Goal: Information Seeking & Learning: Learn about a topic

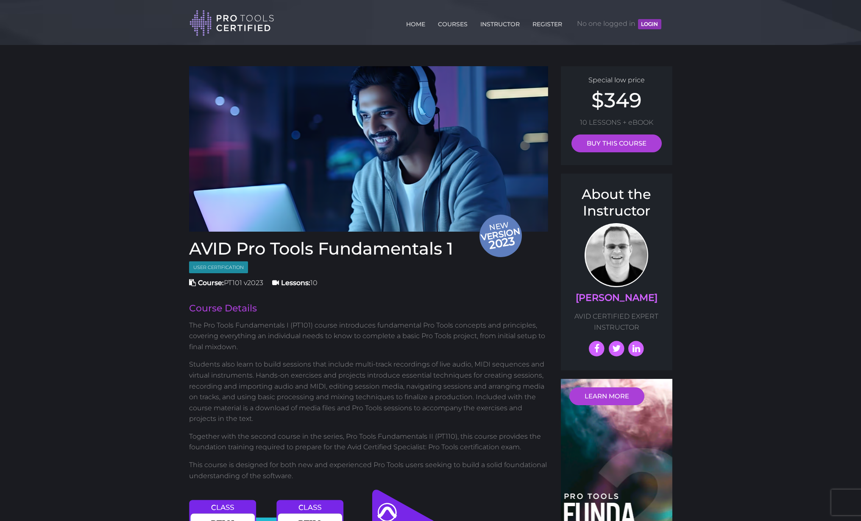
click at [653, 22] on button "LOGIN" at bounding box center [649, 24] width 23 height 10
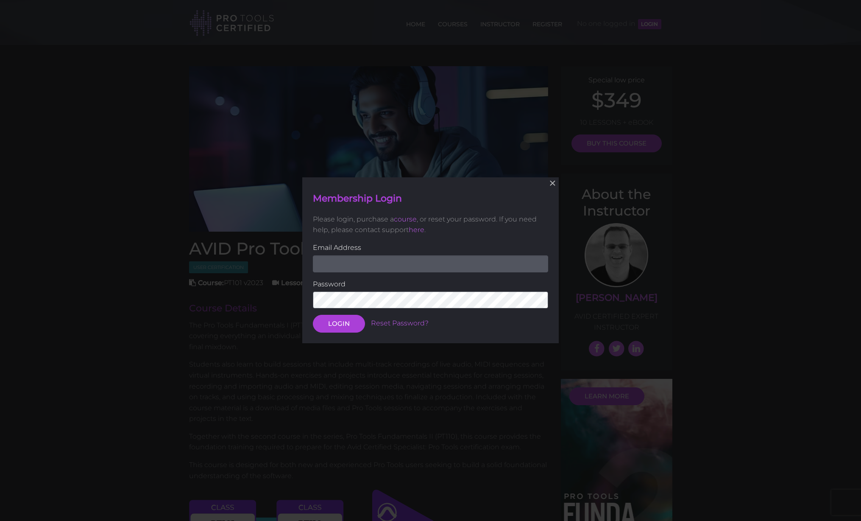
click at [394, 263] on input "email" at bounding box center [430, 263] width 235 height 17
type input "[PERSON_NAME][EMAIL_ADDRESS][DOMAIN_NAME]"
click at [343, 324] on button "LOGIN" at bounding box center [339, 324] width 52 height 18
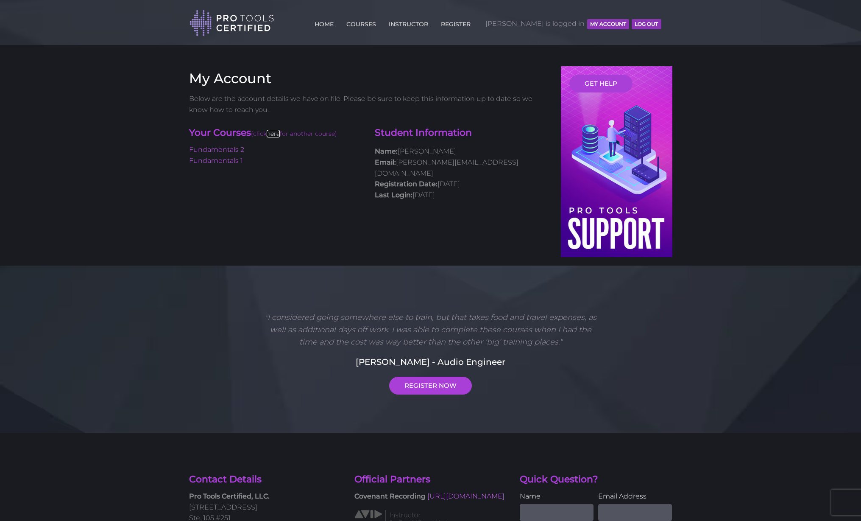
click at [272, 133] on link "here" at bounding box center [273, 134] width 13 height 8
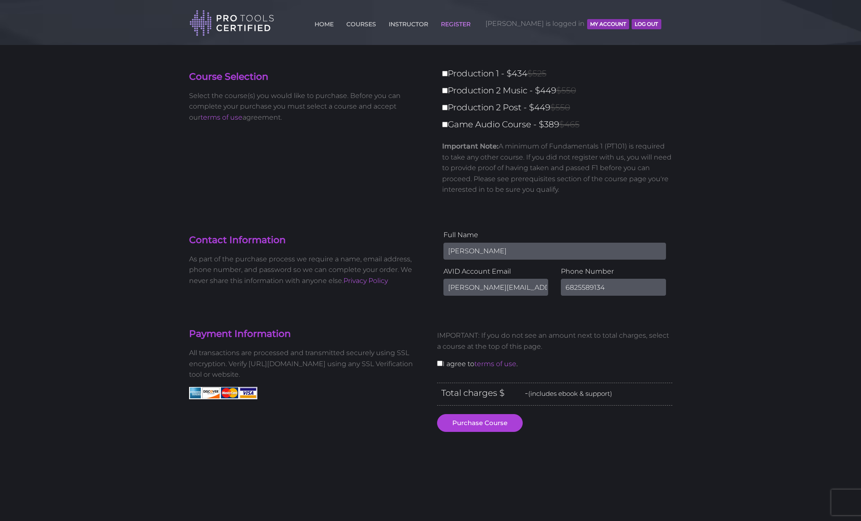
click at [400, 179] on div "Course Selection Select the course(s) you would like to purchase. Before you ca…" at bounding box center [431, 137] width 496 height 142
click at [445, 72] on input "Production 1 - $434 $525" at bounding box center [445, 74] width 6 height 6
checkbox input "true"
type input "434"
click at [445, 73] on input "Production 1 - $434 $525" at bounding box center [445, 74] width 6 height 6
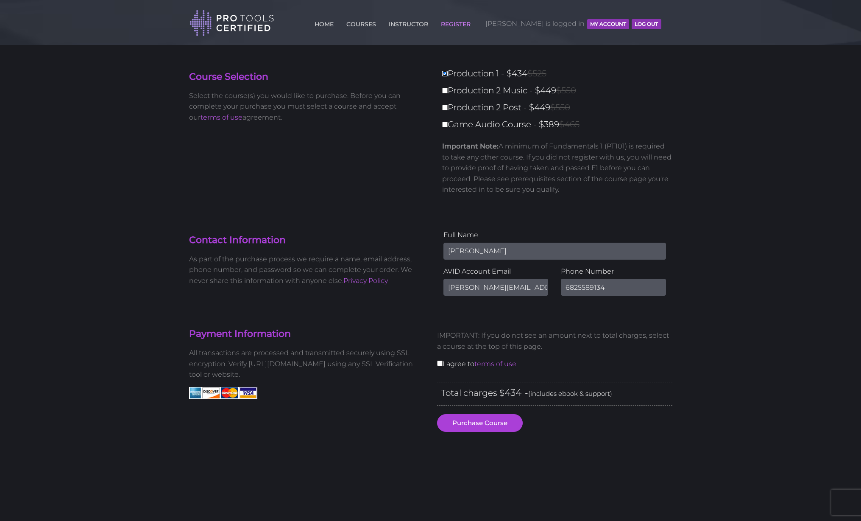
checkbox input "false"
type input "0"
click at [378, 23] on link "COURSES" at bounding box center [361, 23] width 34 height 14
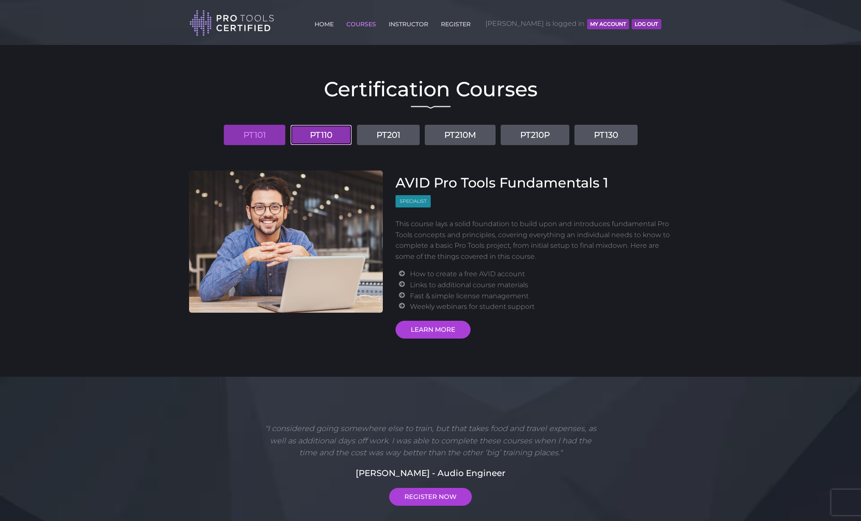
click at [324, 137] on link "PT110" at bounding box center [320, 135] width 61 height 20
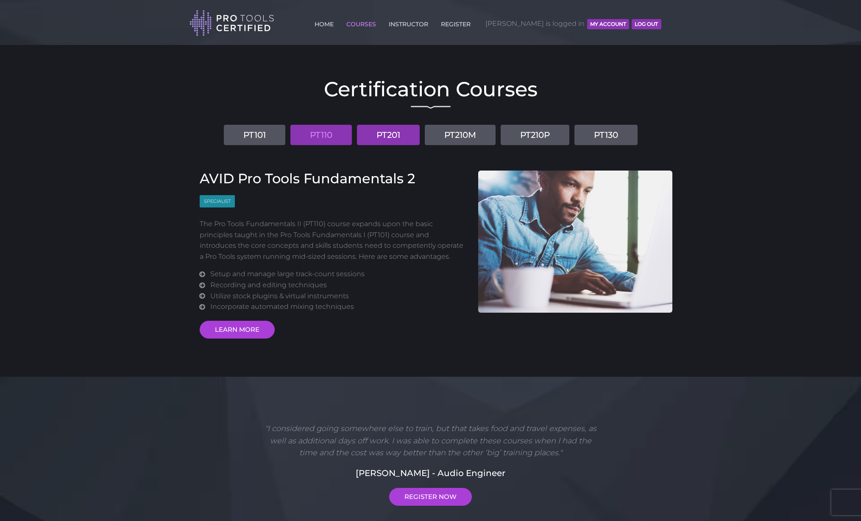
click at [394, 138] on link "PT201" at bounding box center [388, 135] width 63 height 20
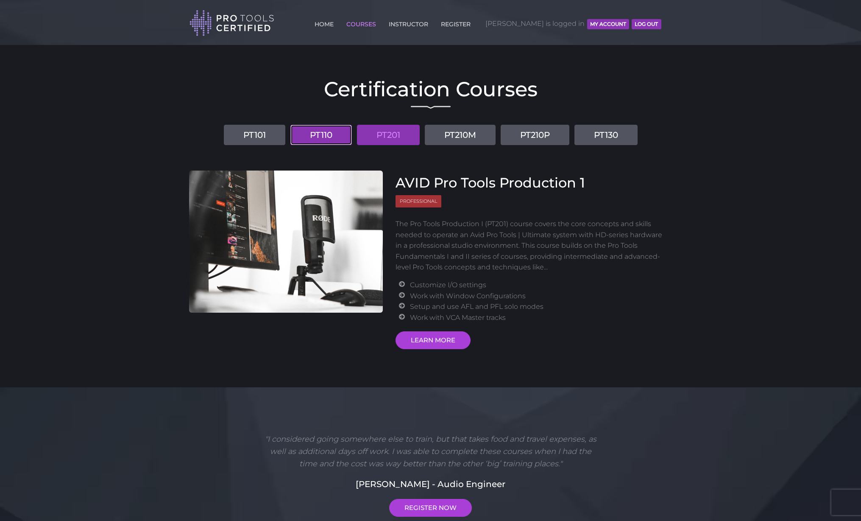
click at [311, 138] on link "PT110" at bounding box center [320, 135] width 61 height 20
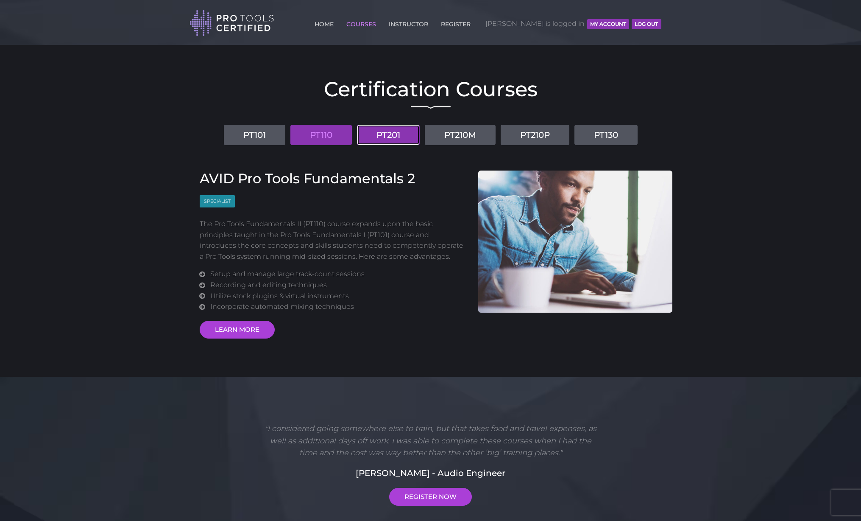
click at [379, 135] on link "PT201" at bounding box center [388, 135] width 63 height 20
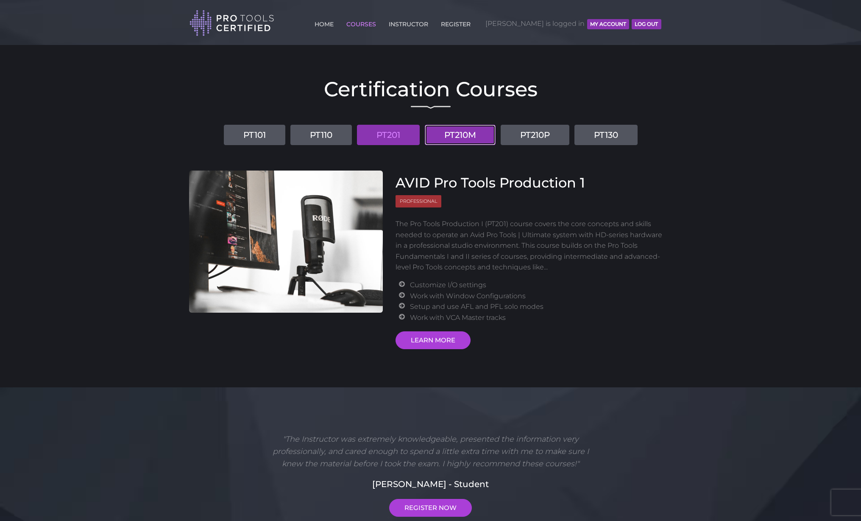
click at [464, 136] on link "PT210M" at bounding box center [460, 135] width 71 height 20
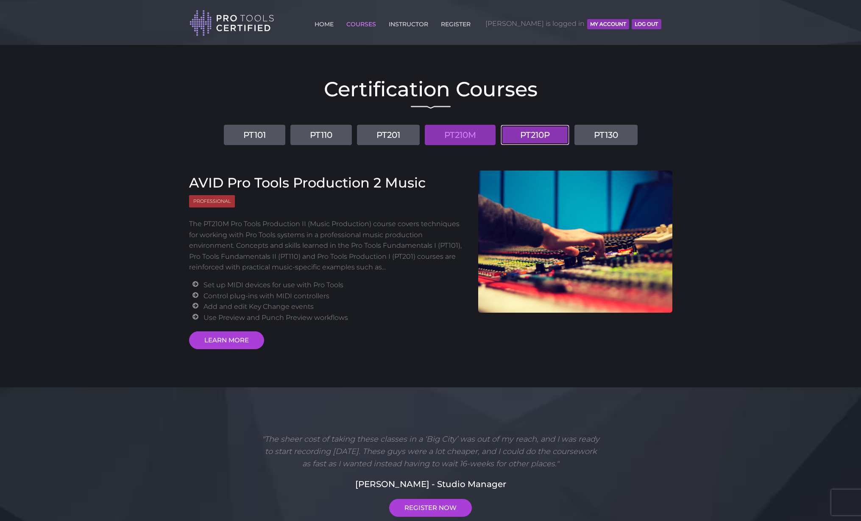
click at [526, 131] on link "PT210P" at bounding box center [535, 135] width 69 height 20
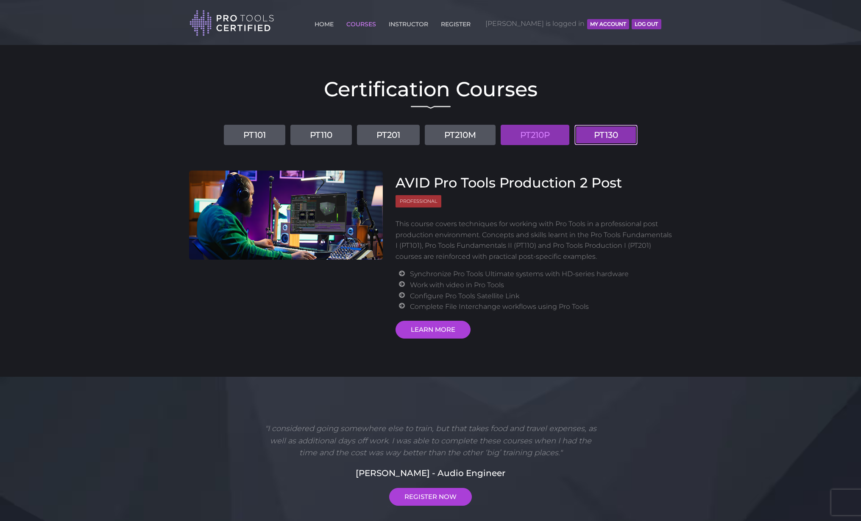
click at [614, 141] on link "PT130" at bounding box center [606, 135] width 63 height 20
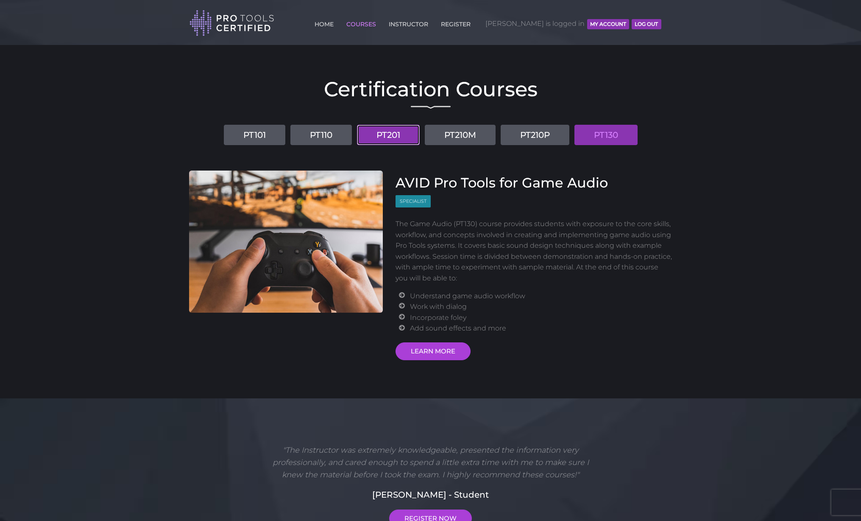
click at [394, 140] on link "PT201" at bounding box center [388, 135] width 63 height 20
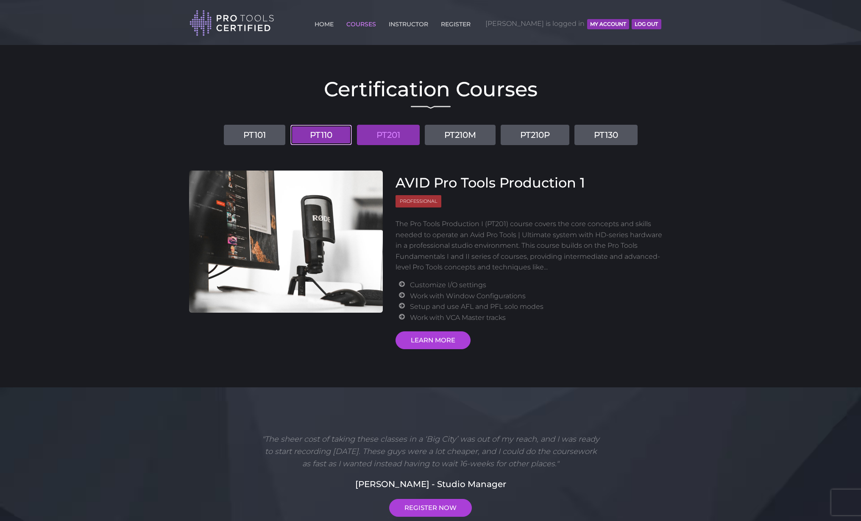
click at [321, 137] on link "PT110" at bounding box center [320, 135] width 61 height 20
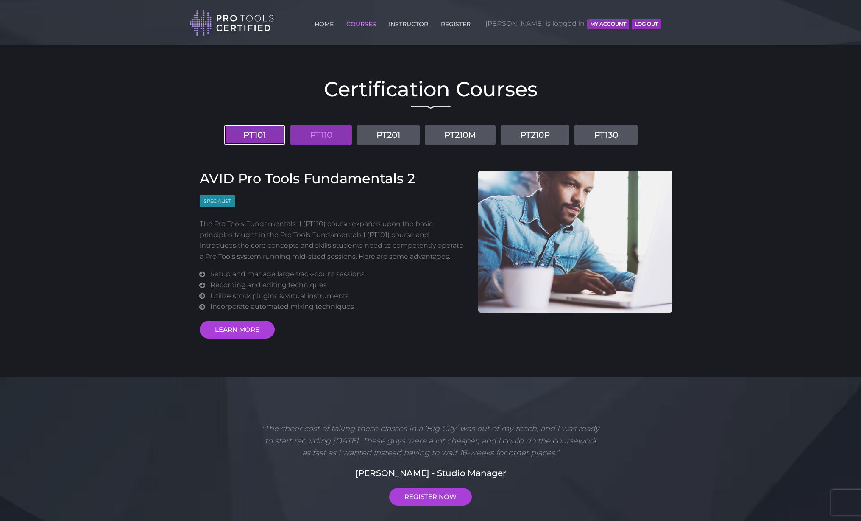
click at [272, 139] on link "PT101" at bounding box center [254, 135] width 61 height 20
